Goal: Communication & Community: Answer question/provide support

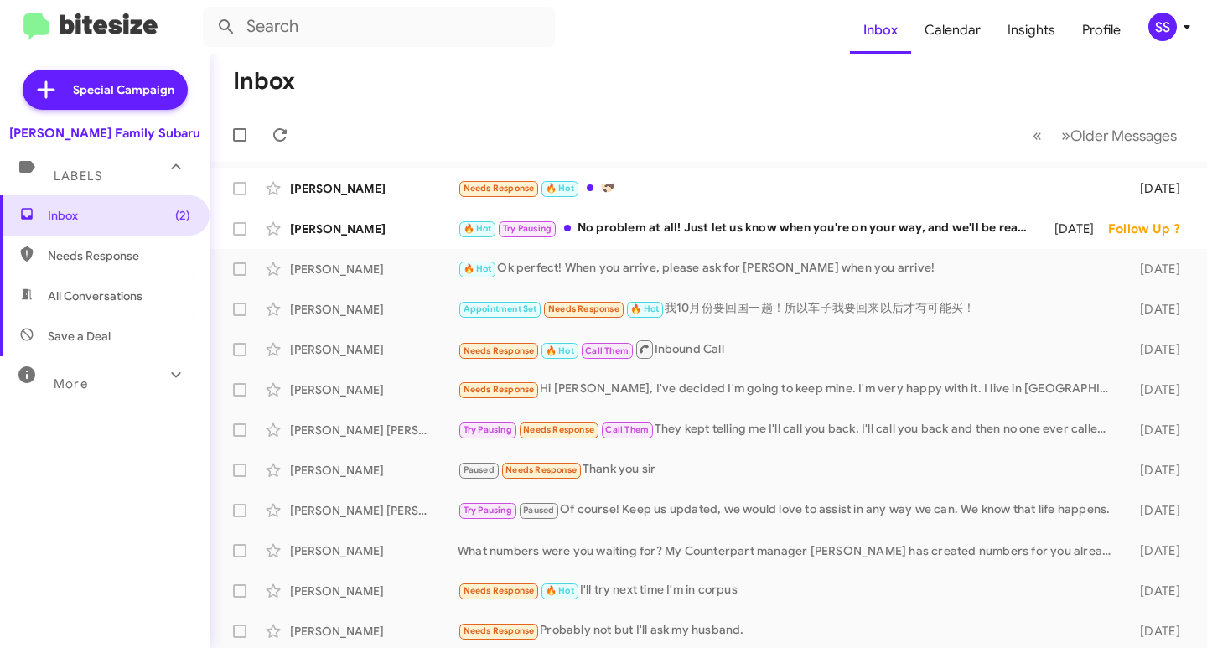
click at [374, 221] on div "[PERSON_NAME]" at bounding box center [374, 229] width 168 height 17
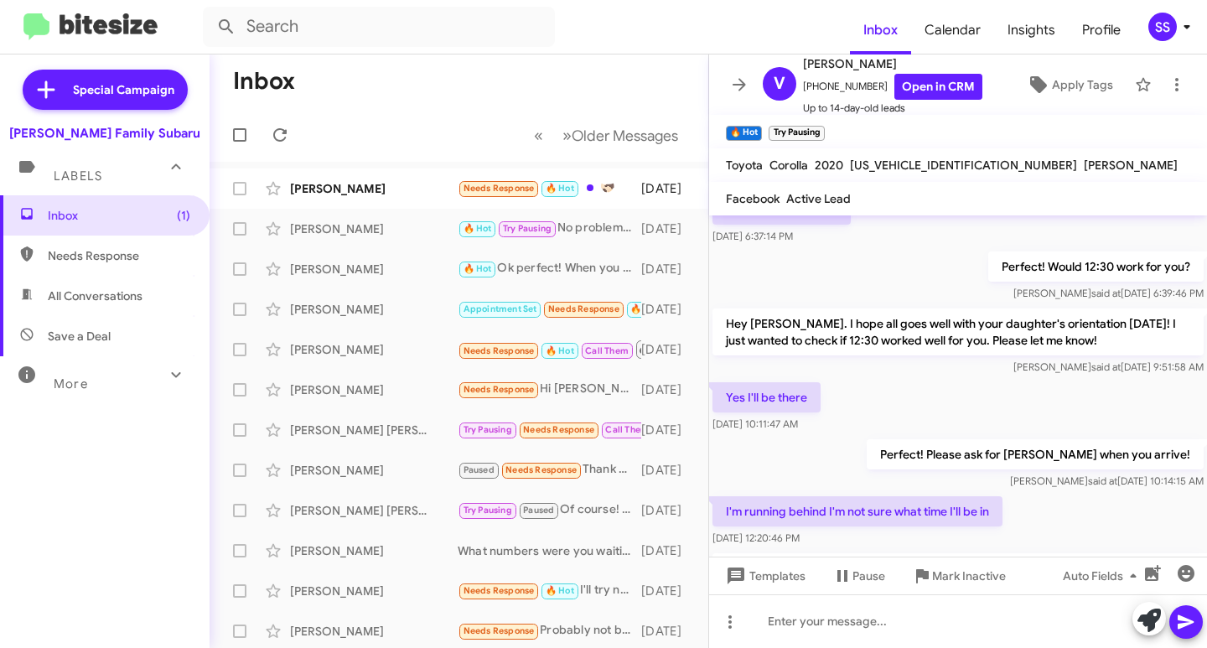
scroll to position [444, 0]
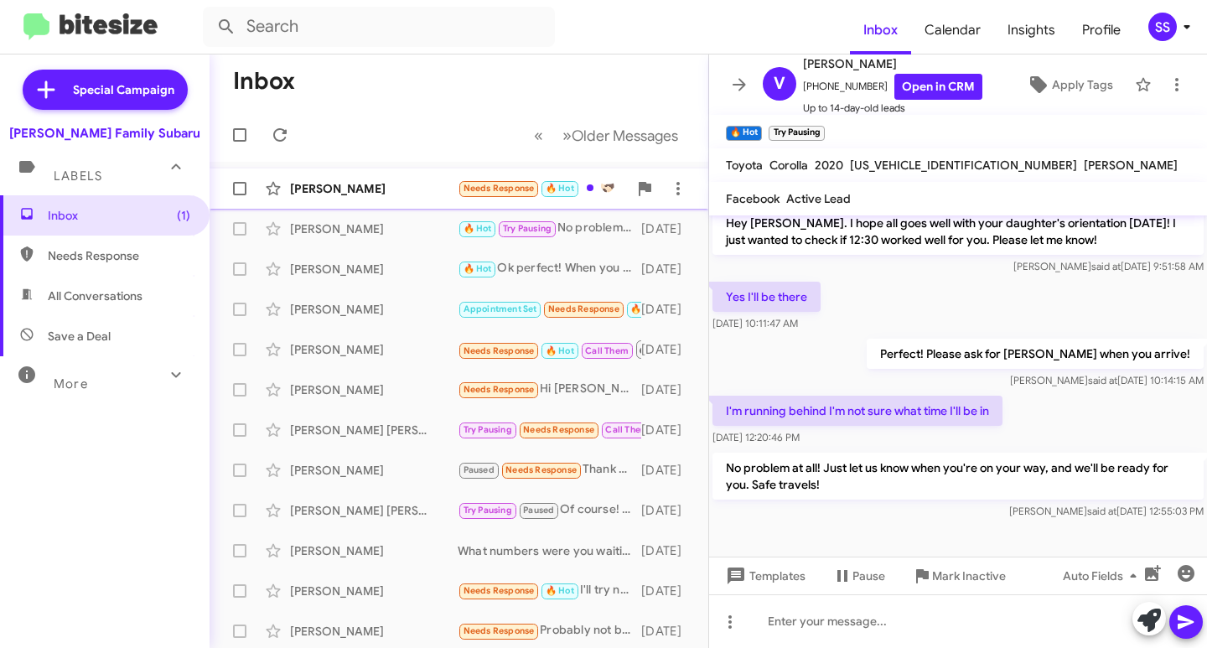
click at [345, 184] on div "[PERSON_NAME]" at bounding box center [374, 188] width 168 height 17
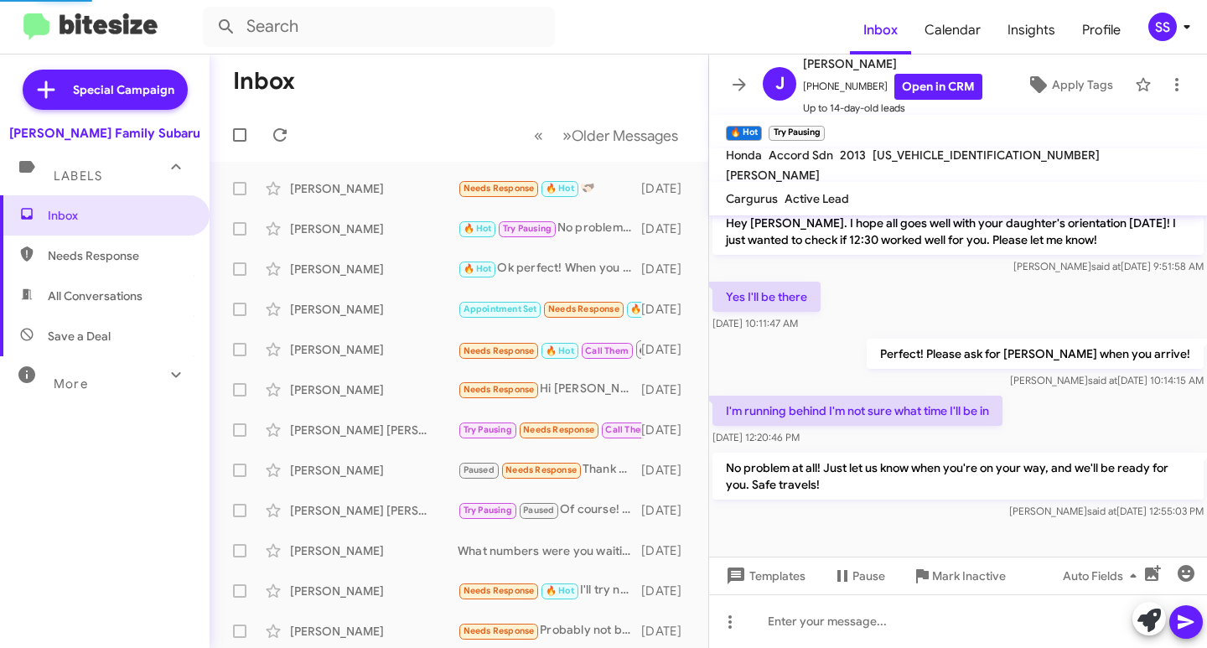
scroll to position [10, 0]
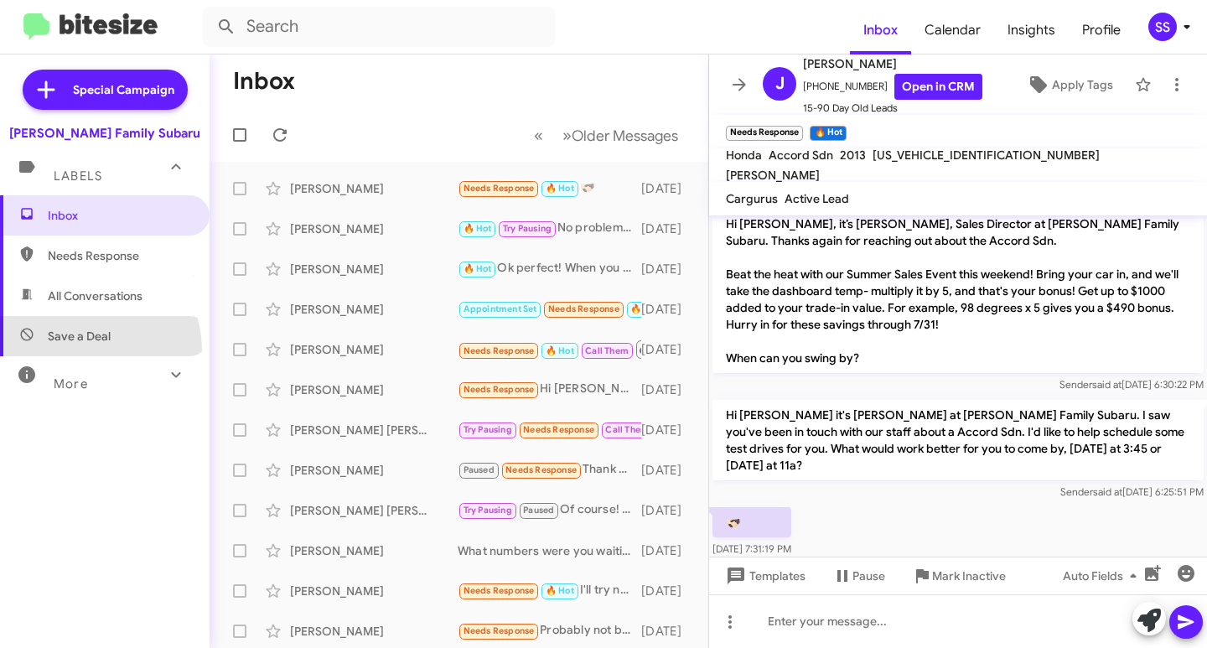
click at [86, 350] on span "Save a Deal" at bounding box center [105, 336] width 210 height 40
type input "in:not-interested"
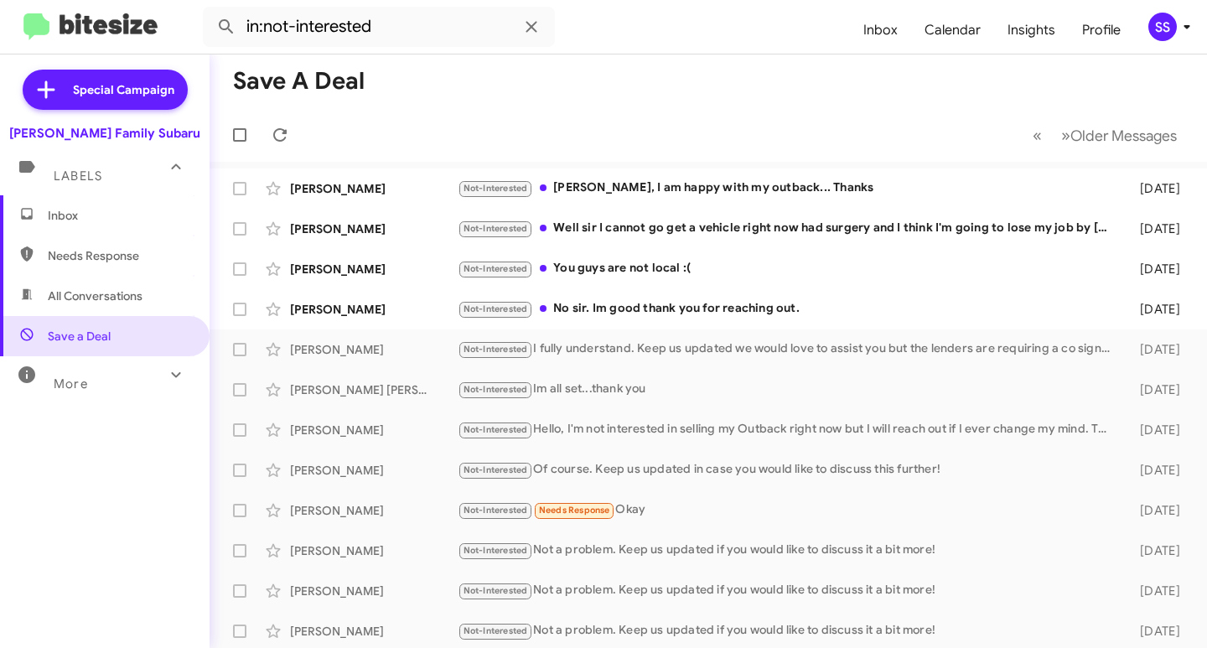
click at [96, 210] on span "Inbox" at bounding box center [119, 215] width 143 height 17
